Goal: Register for event/course

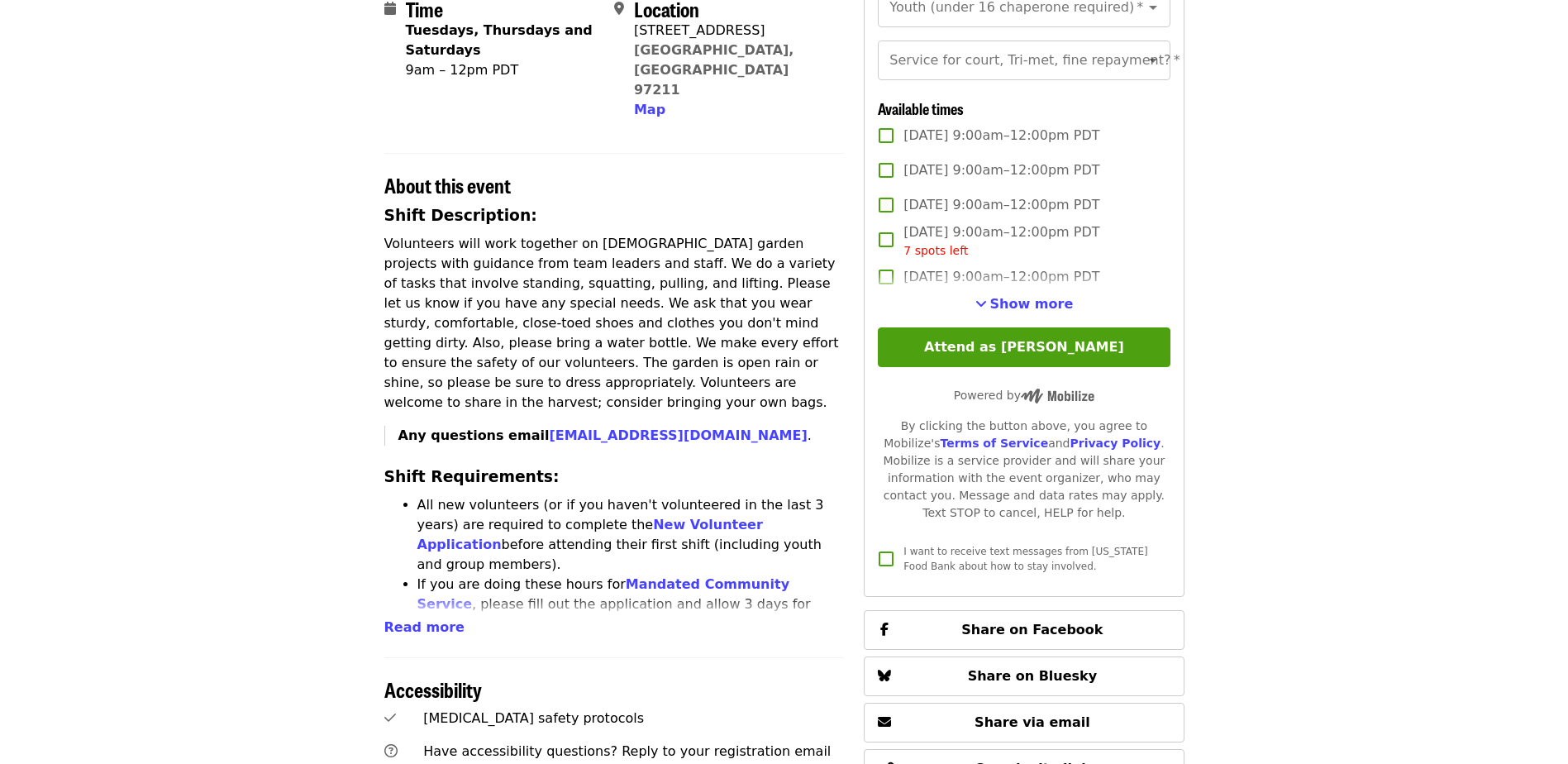
scroll to position [744, 0]
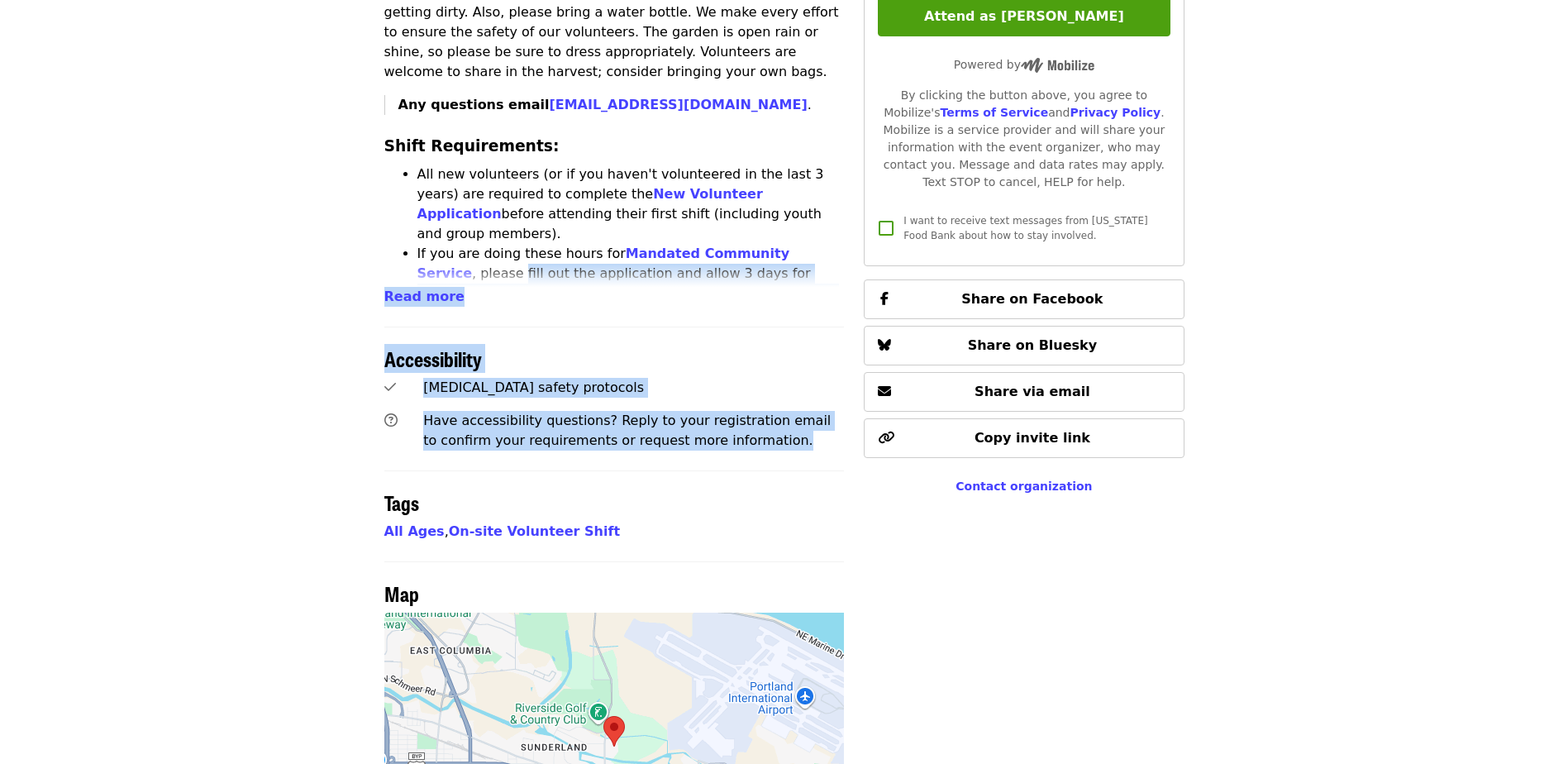
drag, startPoint x: 726, startPoint y: 398, endPoint x: 297, endPoint y: 187, distance: 478.1
click at [297, 187] on article "Portland Dig In!: [GEOGRAPHIC_DATA] (all ages) - Aug/Sept/Oct Highest Priority …" at bounding box center [784, 125] width 1568 height 1593
drag, startPoint x: 297, startPoint y: 187, endPoint x: 354, endPoint y: 255, distance: 88.7
click at [354, 255] on article "Portland Dig In!: [GEOGRAPHIC_DATA] (all ages) - Aug/Sept/Oct Highest Priority …" at bounding box center [784, 125] width 1568 height 1593
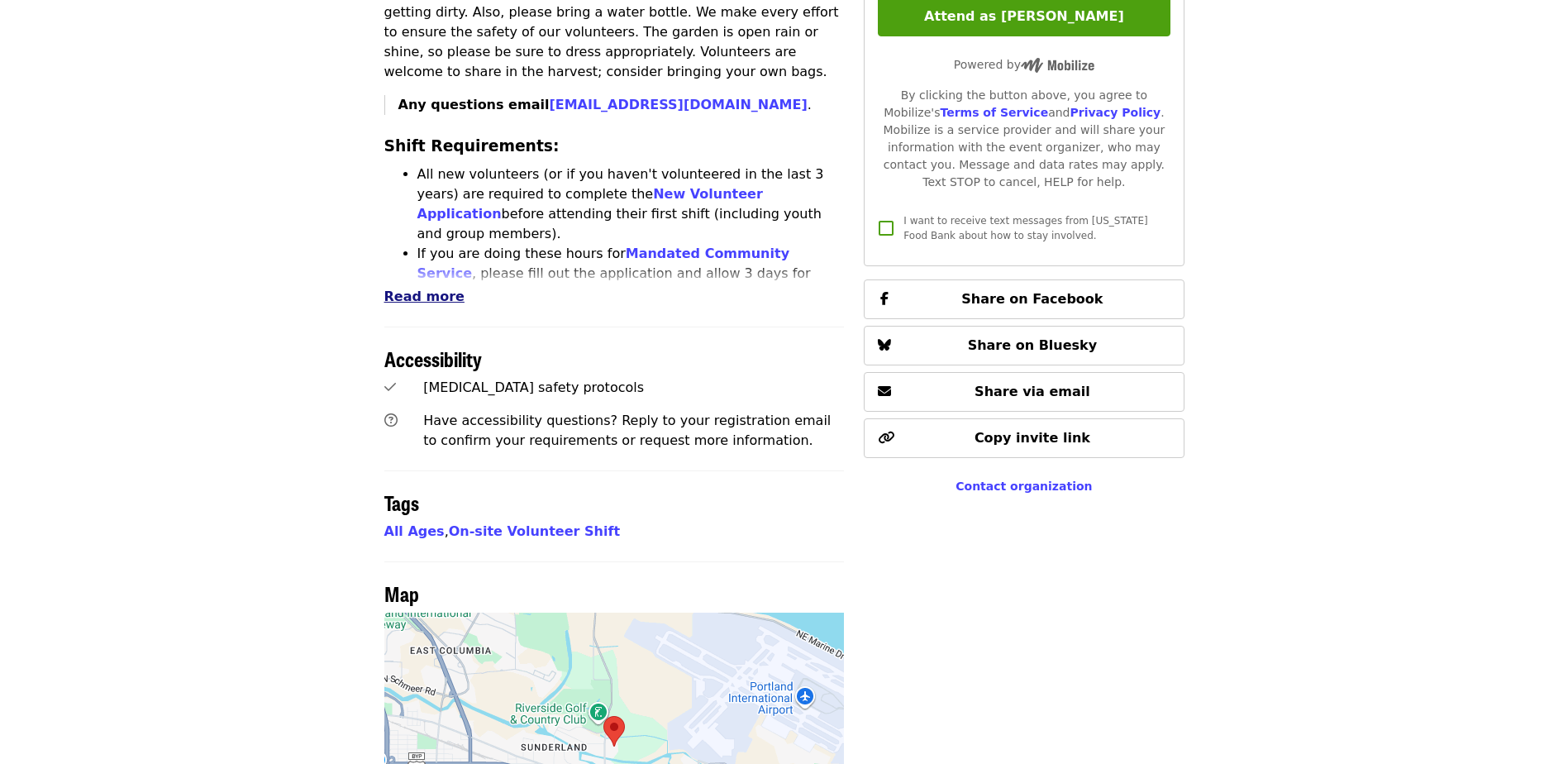
click at [405, 288] on span "Read more" at bounding box center [424, 296] width 80 height 16
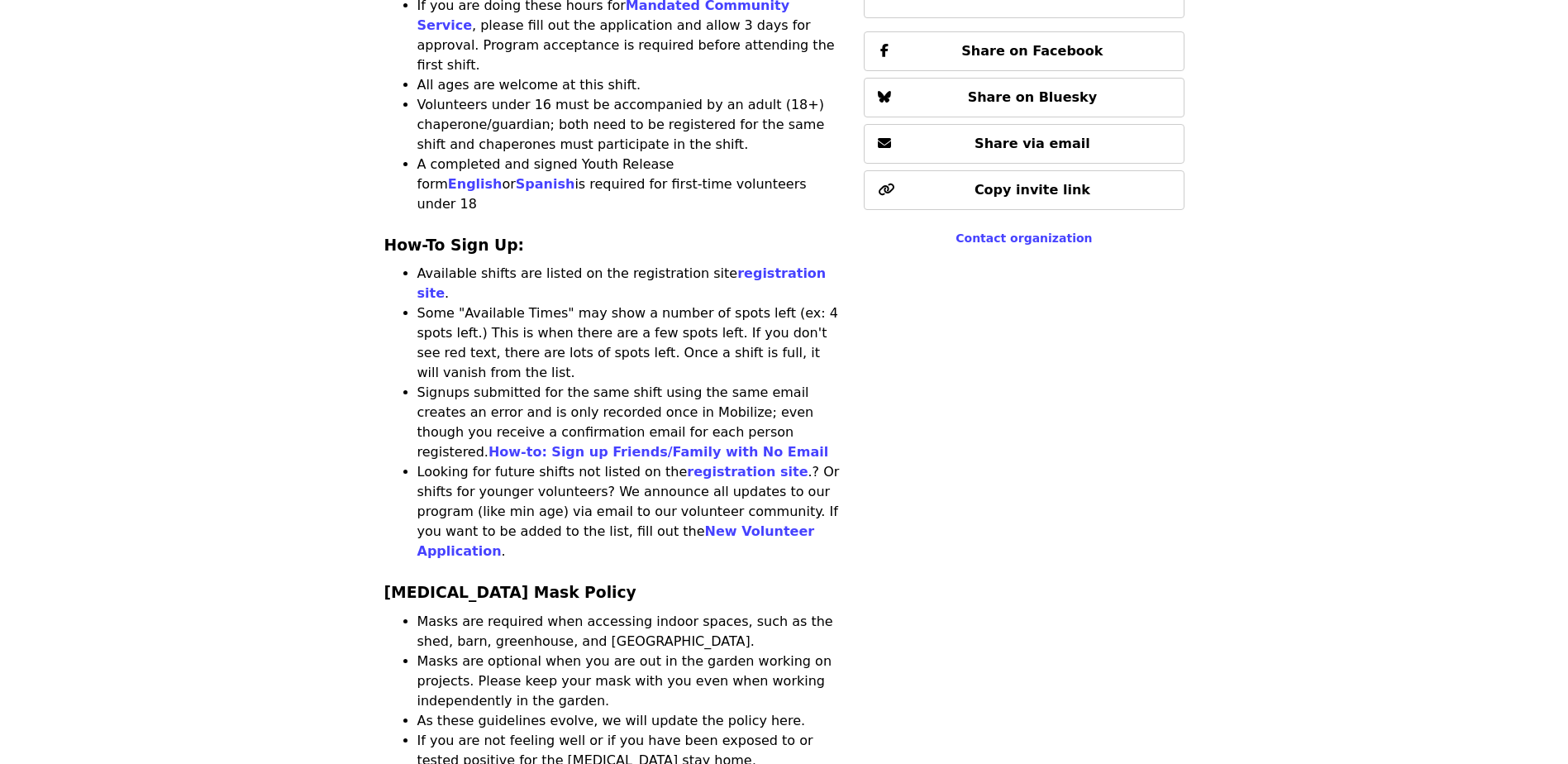
scroll to position [1075, 0]
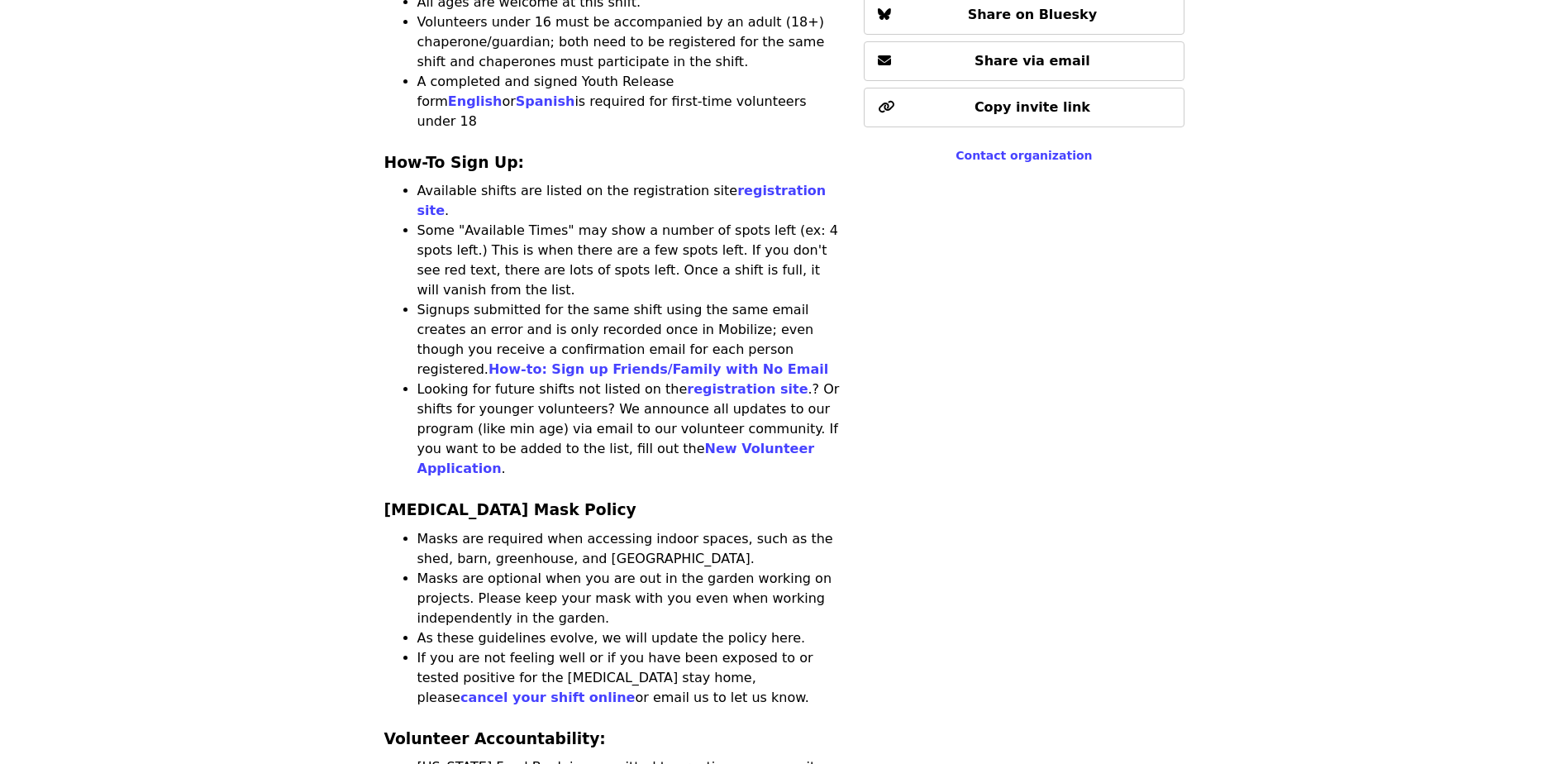
drag, startPoint x: 367, startPoint y: 350, endPoint x: 598, endPoint y: 518, distance: 285.6
click at [596, 648] on li "If you are not feeling well or if you have been exposed to or tested positive f…" at bounding box center [631, 678] width 427 height 60
drag, startPoint x: 619, startPoint y: 520, endPoint x: 386, endPoint y: 336, distance: 296.9
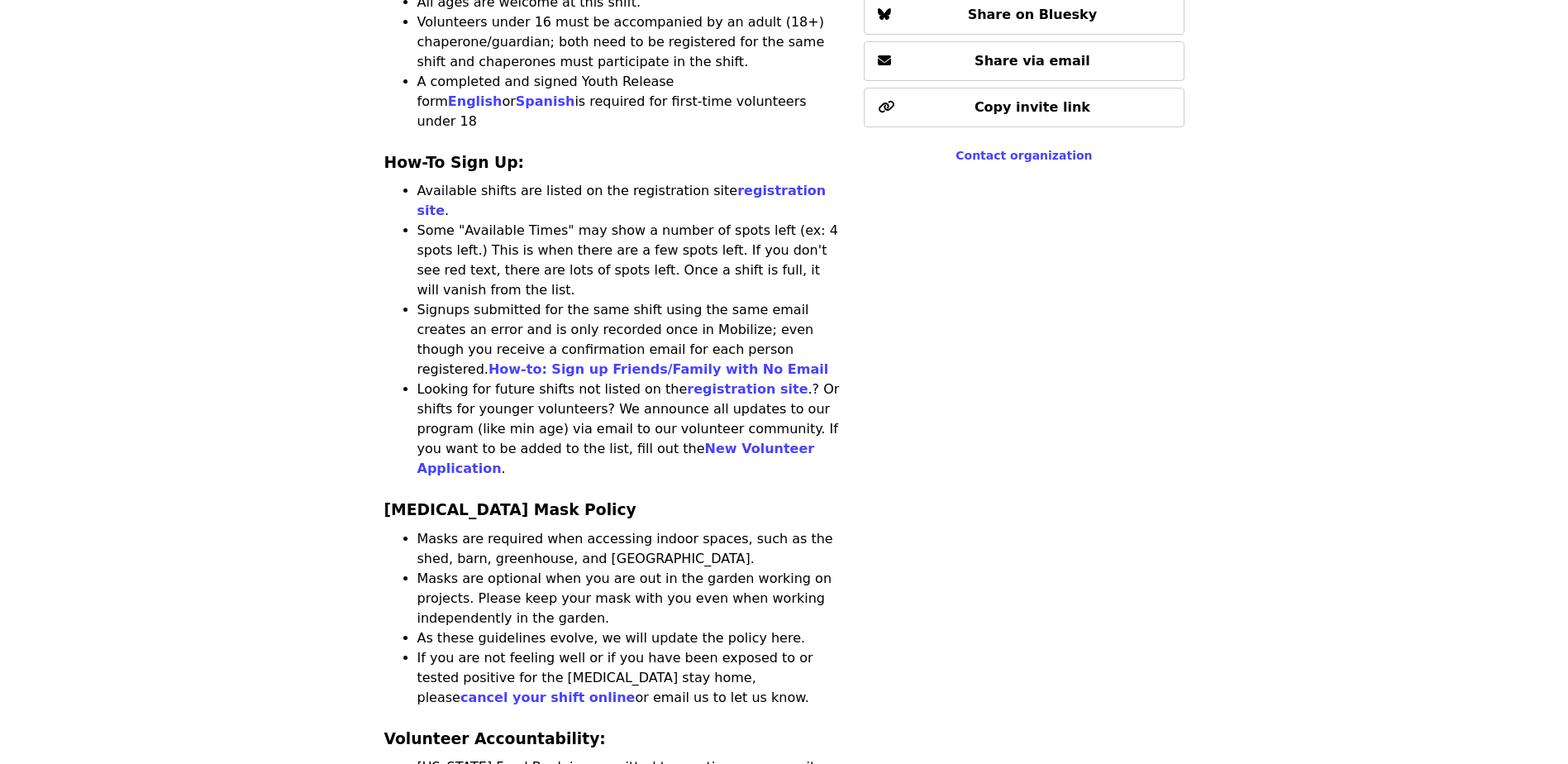
drag, startPoint x: 386, startPoint y: 336, endPoint x: 362, endPoint y: 358, distance: 32.6
drag, startPoint x: 373, startPoint y: 341, endPoint x: 631, endPoint y: 520, distance: 314.0
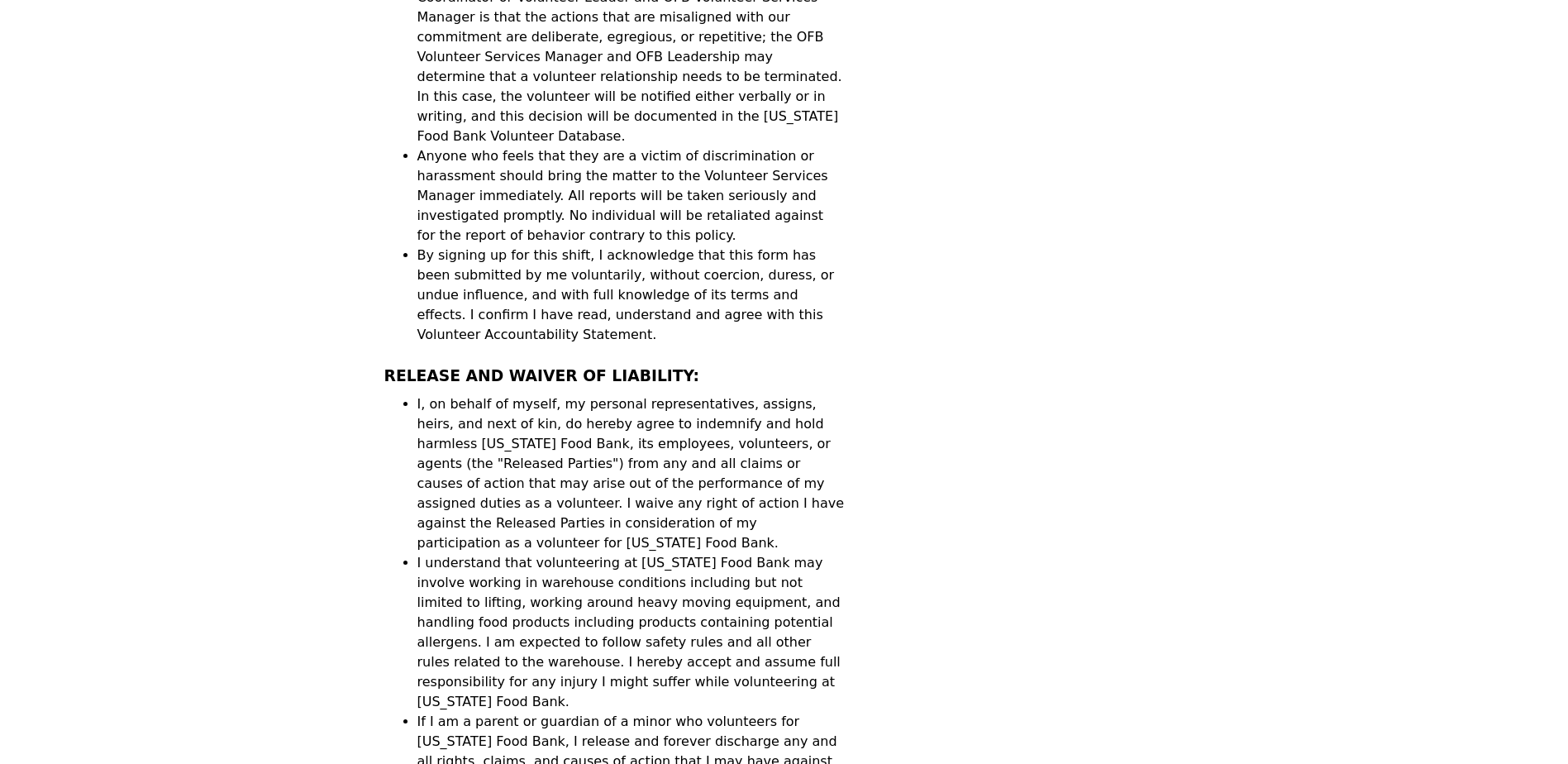
scroll to position [2860, 0]
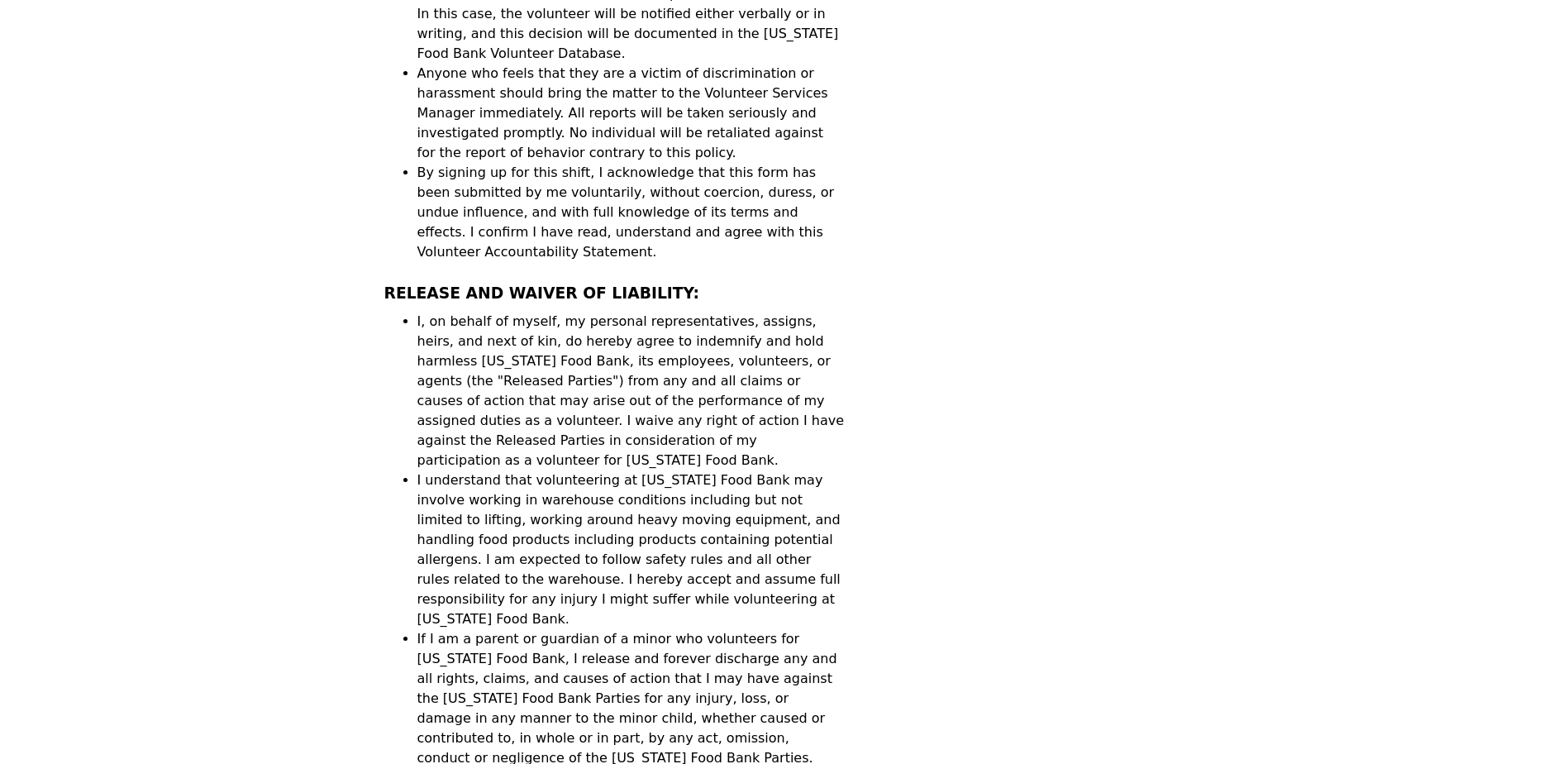
drag, startPoint x: 418, startPoint y: 405, endPoint x: 756, endPoint y: 500, distance: 351.1
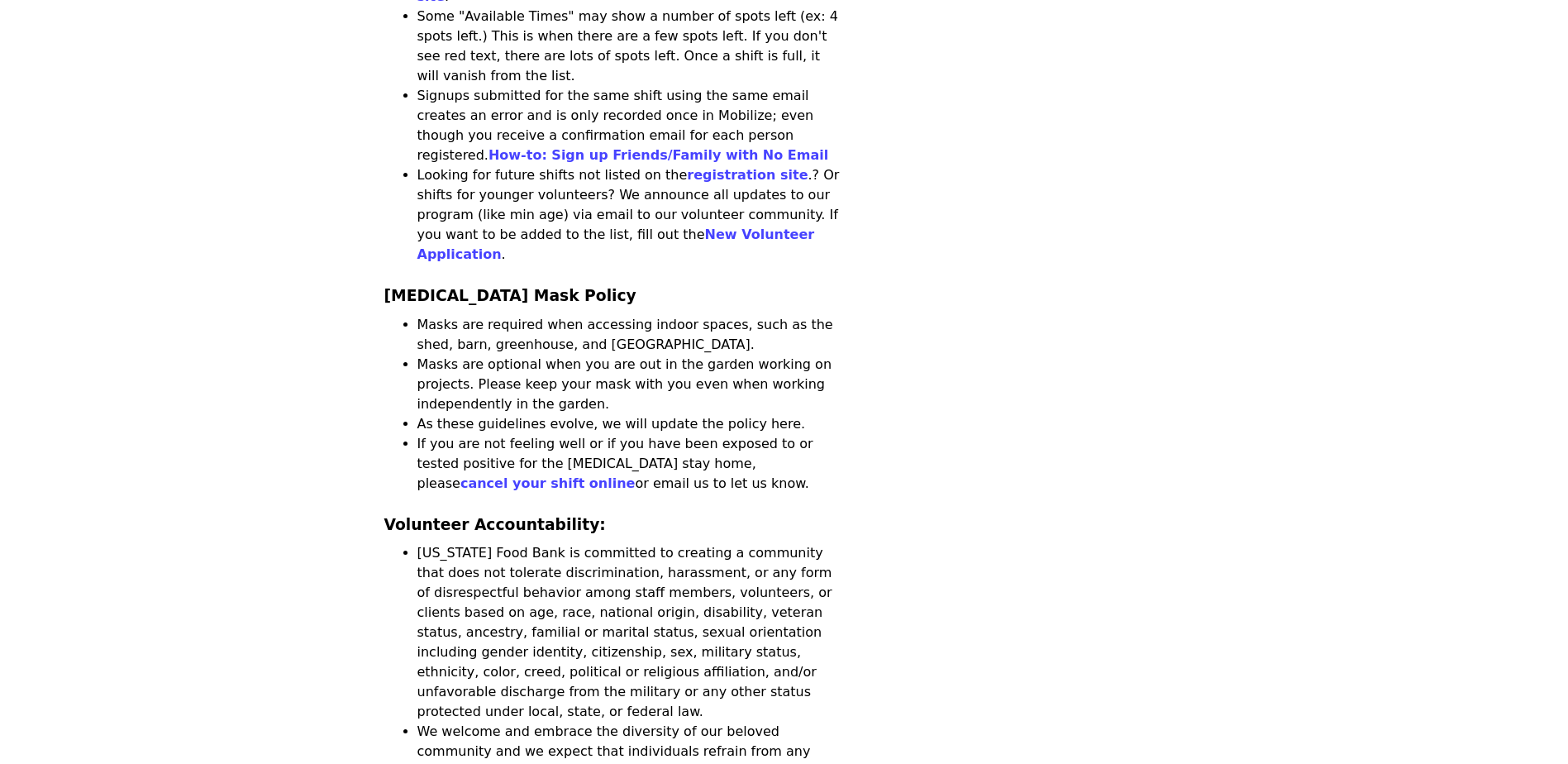
scroll to position [710, 0]
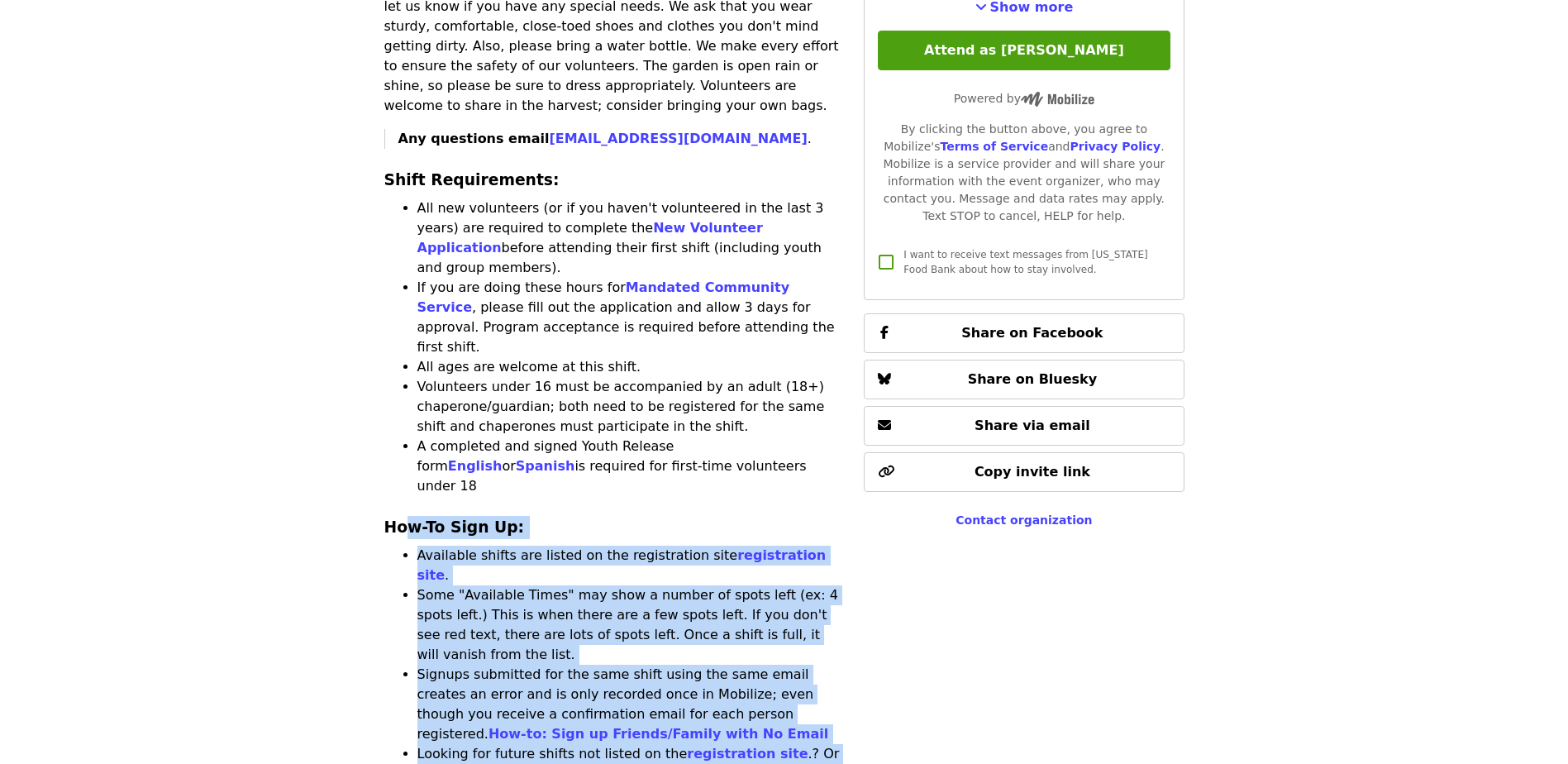
drag, startPoint x: 428, startPoint y: 425, endPoint x: 853, endPoint y: 633, distance: 473.2
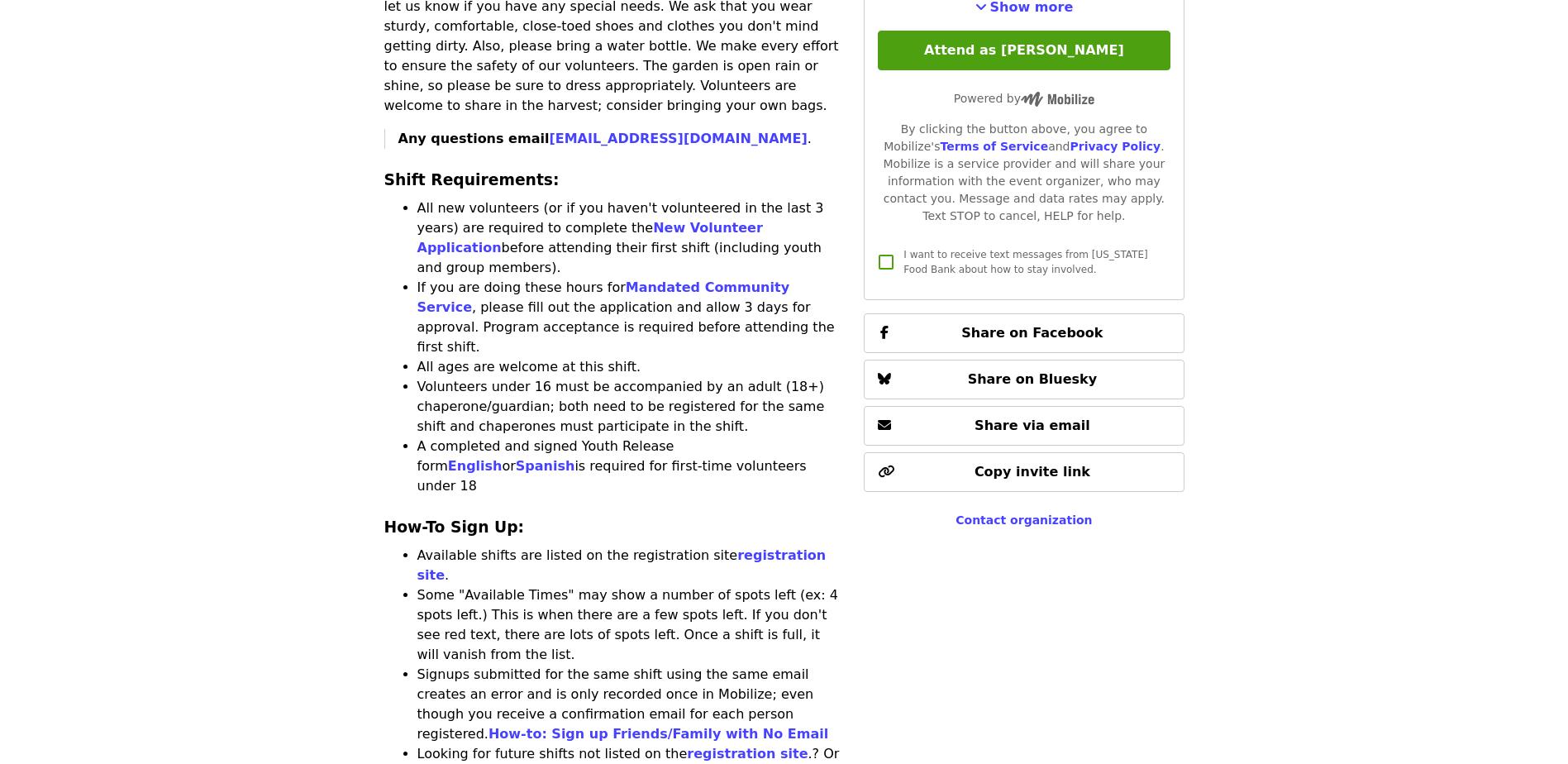
drag, startPoint x: 853, startPoint y: 633, endPoint x: 828, endPoint y: 659, distance: 36.1
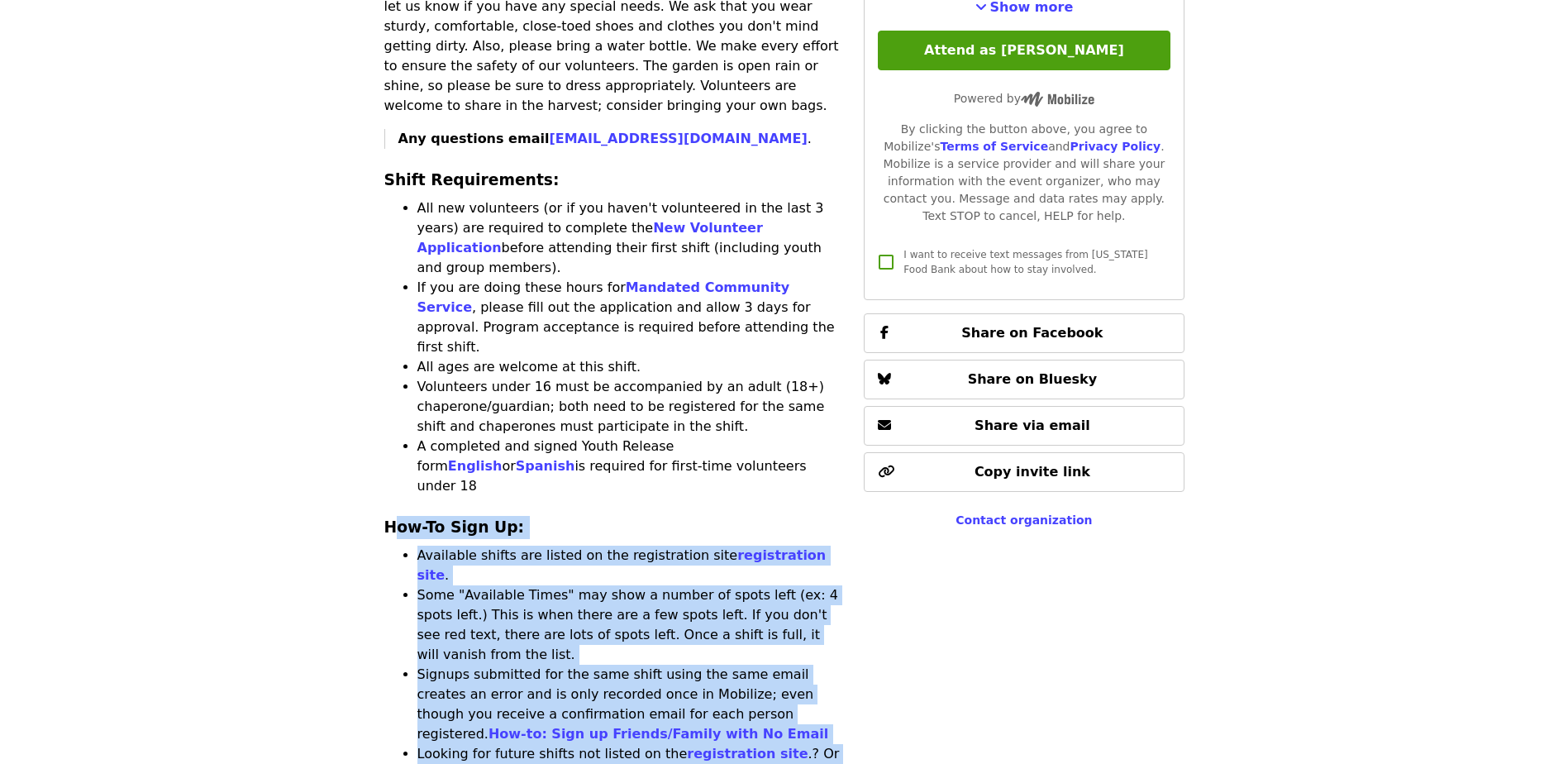
drag, startPoint x: 764, startPoint y: 616, endPoint x: 398, endPoint y: 417, distance: 416.6
drag, startPoint x: 398, startPoint y: 417, endPoint x: 465, endPoint y: 442, distance: 71.5
click at [479, 586] on li "Some "Available Times" may show a number of spots left (ex: 4 spots left.) This…" at bounding box center [631, 626] width 427 height 80
drag, startPoint x: 398, startPoint y: 385, endPoint x: 791, endPoint y: 651, distance: 474.6
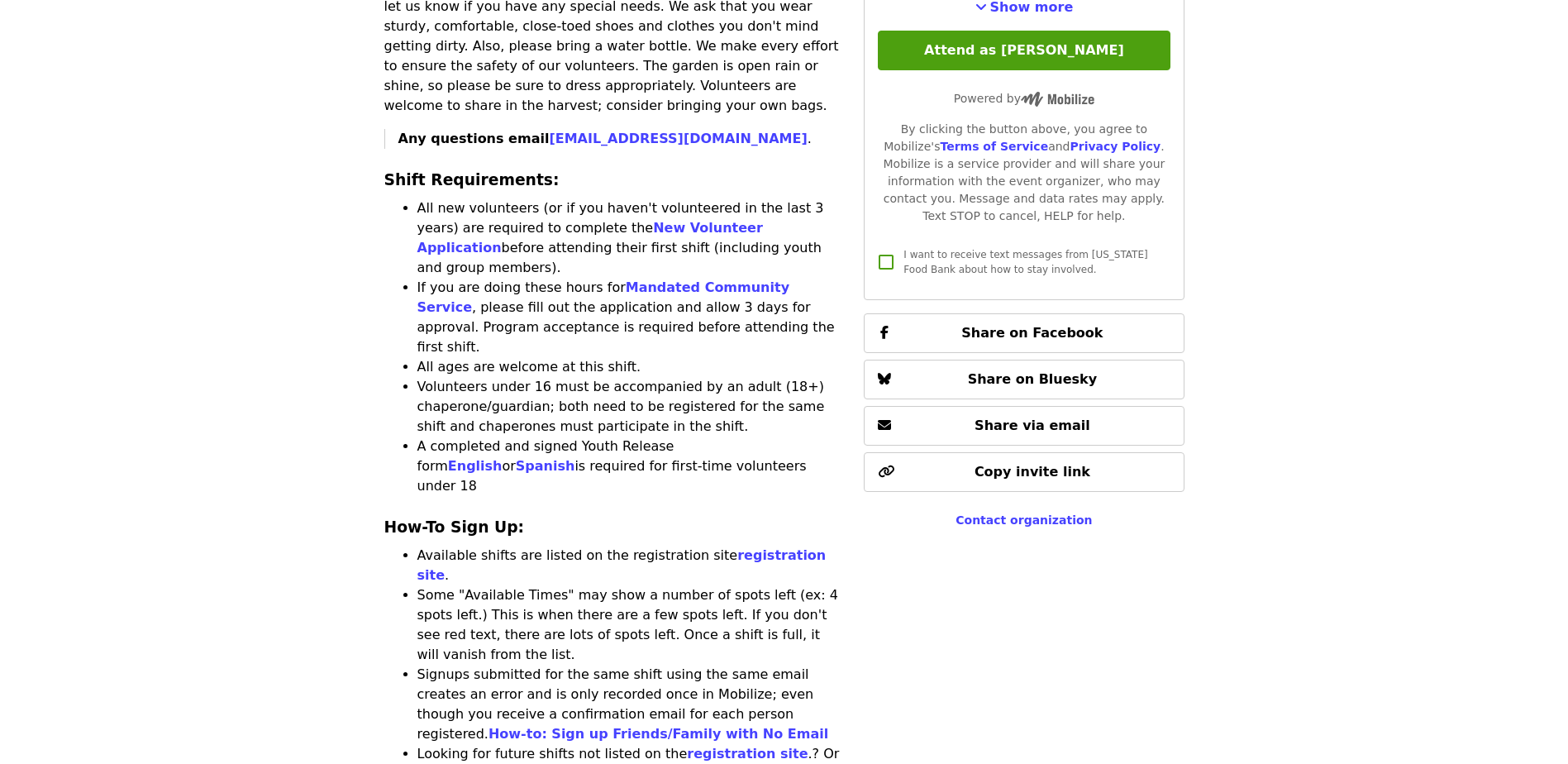
drag, startPoint x: 791, startPoint y: 651, endPoint x: 740, endPoint y: 675, distance: 56.4
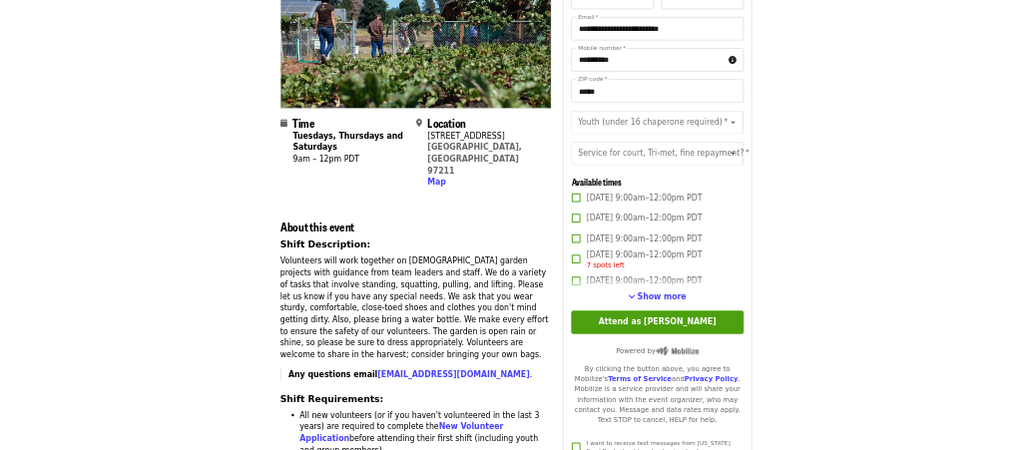
scroll to position [0, 0]
